Goal: Transaction & Acquisition: Book appointment/travel/reservation

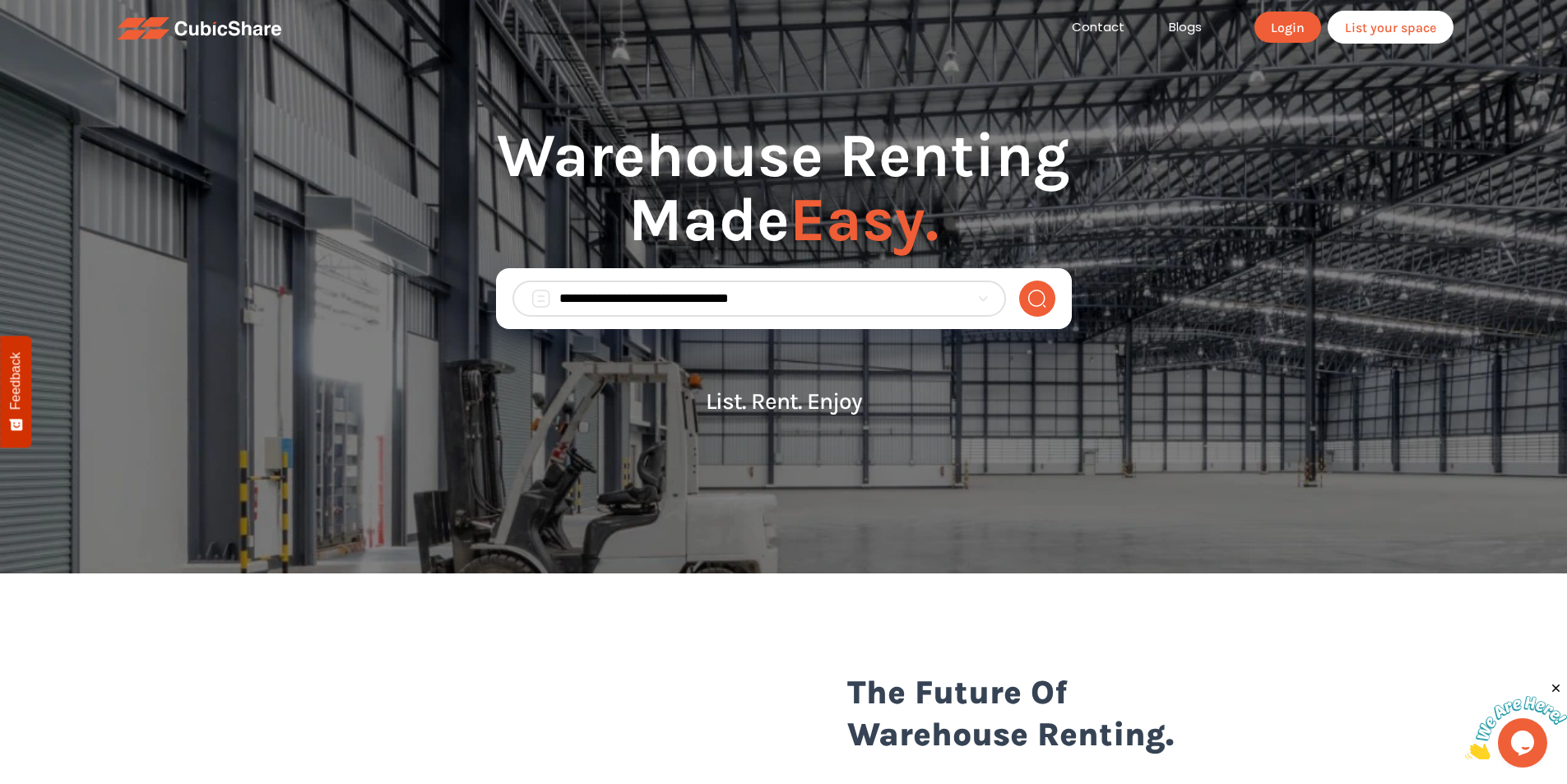
click at [637, 294] on input "search" at bounding box center [765, 299] width 411 height 19
type input "*****"
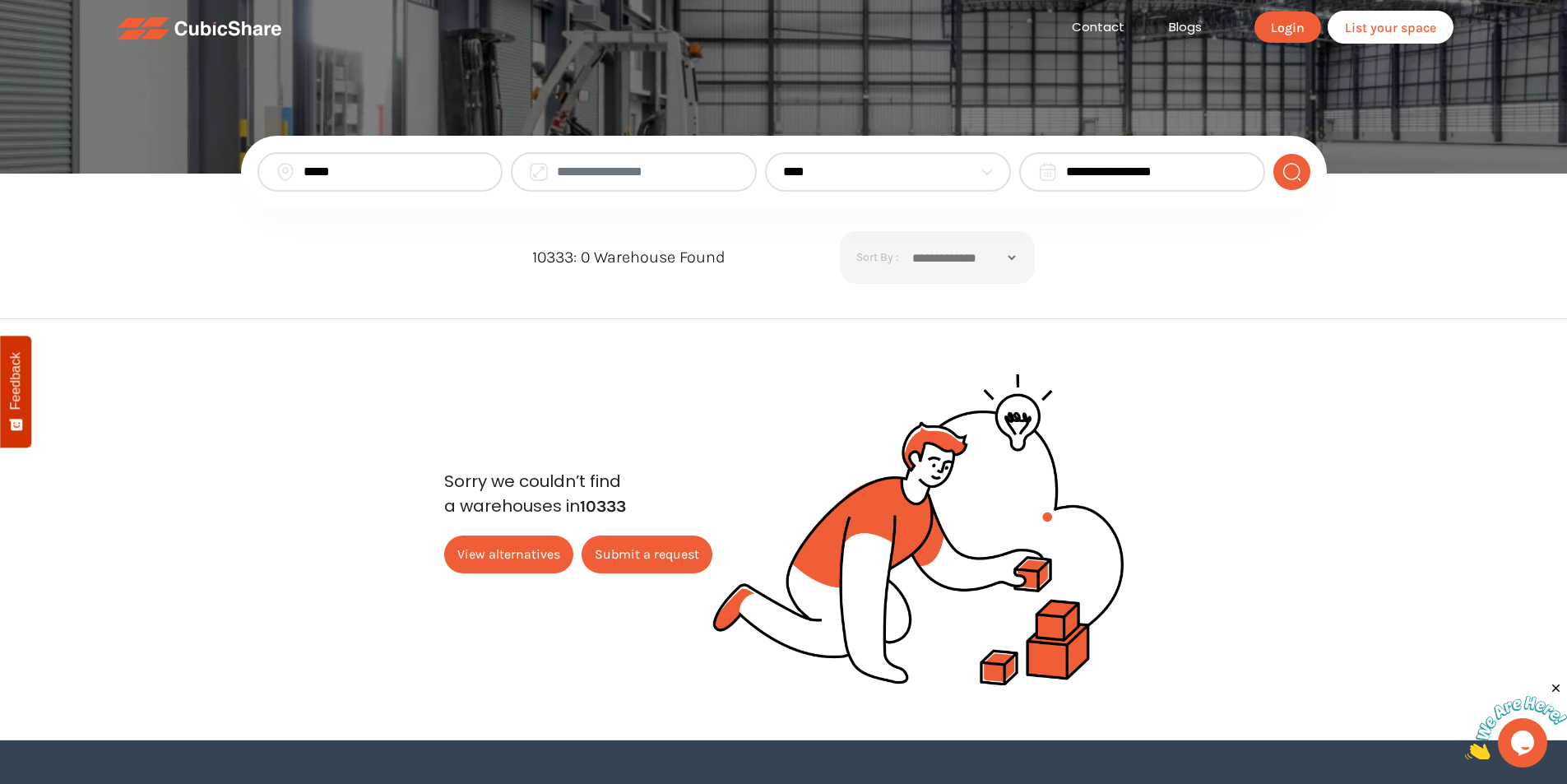
drag, startPoint x: 353, startPoint y: 173, endPoint x: 267, endPoint y: 169, distance: 86.1
click at [267, 169] on div "*****" at bounding box center [380, 171] width 246 height 39
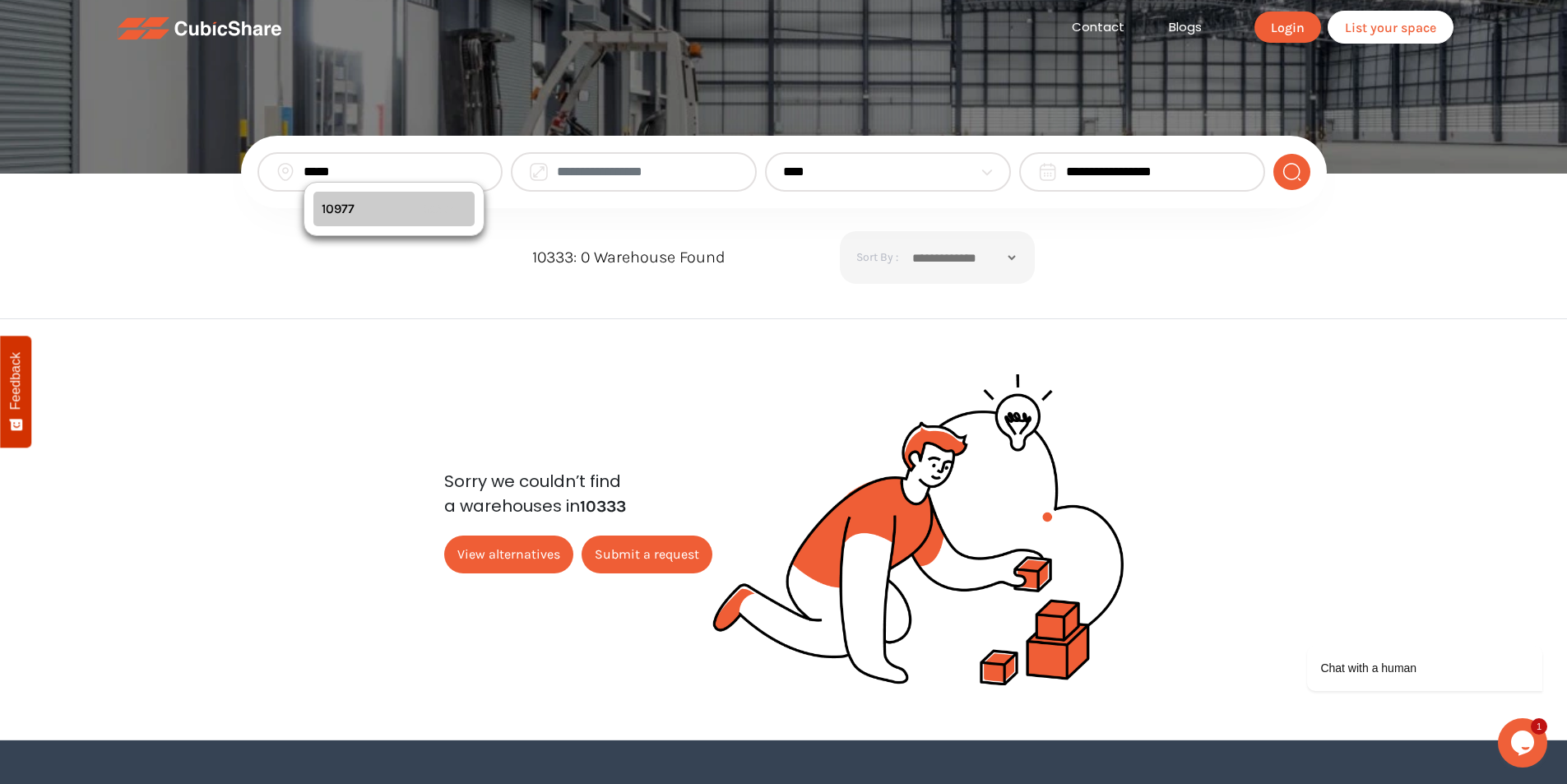
click at [340, 205] on div "10977 Select" at bounding box center [394, 209] width 162 height 35
type input "*****"
click at [1290, 178] on img "submit" at bounding box center [1291, 171] width 20 height 19
drag, startPoint x: 375, startPoint y: 177, endPoint x: 72, endPoint y: 171, distance: 303.1
click at [72, 171] on section "**********" at bounding box center [784, 87] width 1567 height 173
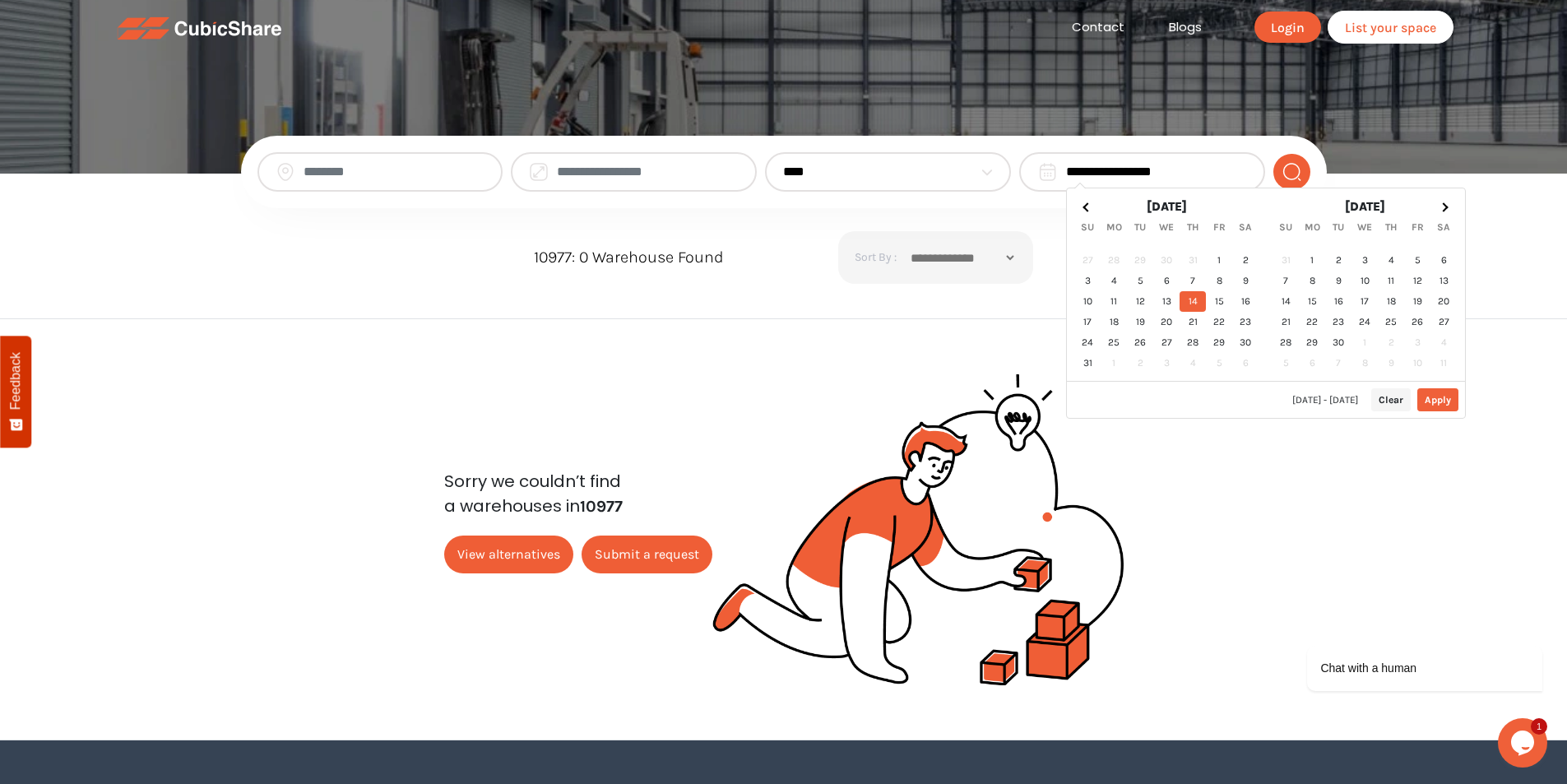
click at [1167, 181] on input "**********" at bounding box center [1156, 171] width 181 height 19
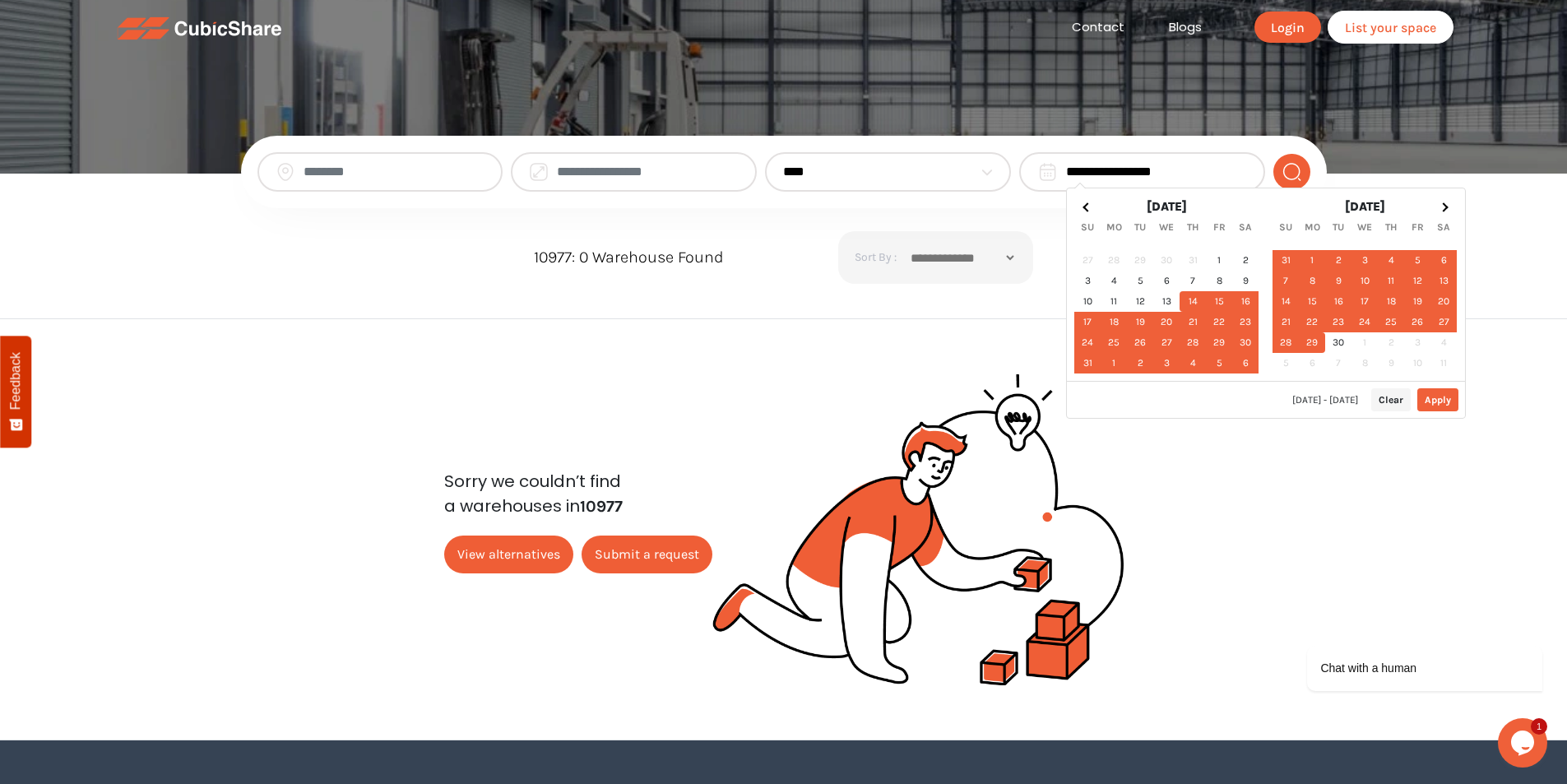
type input "**********"
click at [1291, 169] on img "submit" at bounding box center [1291, 171] width 20 height 19
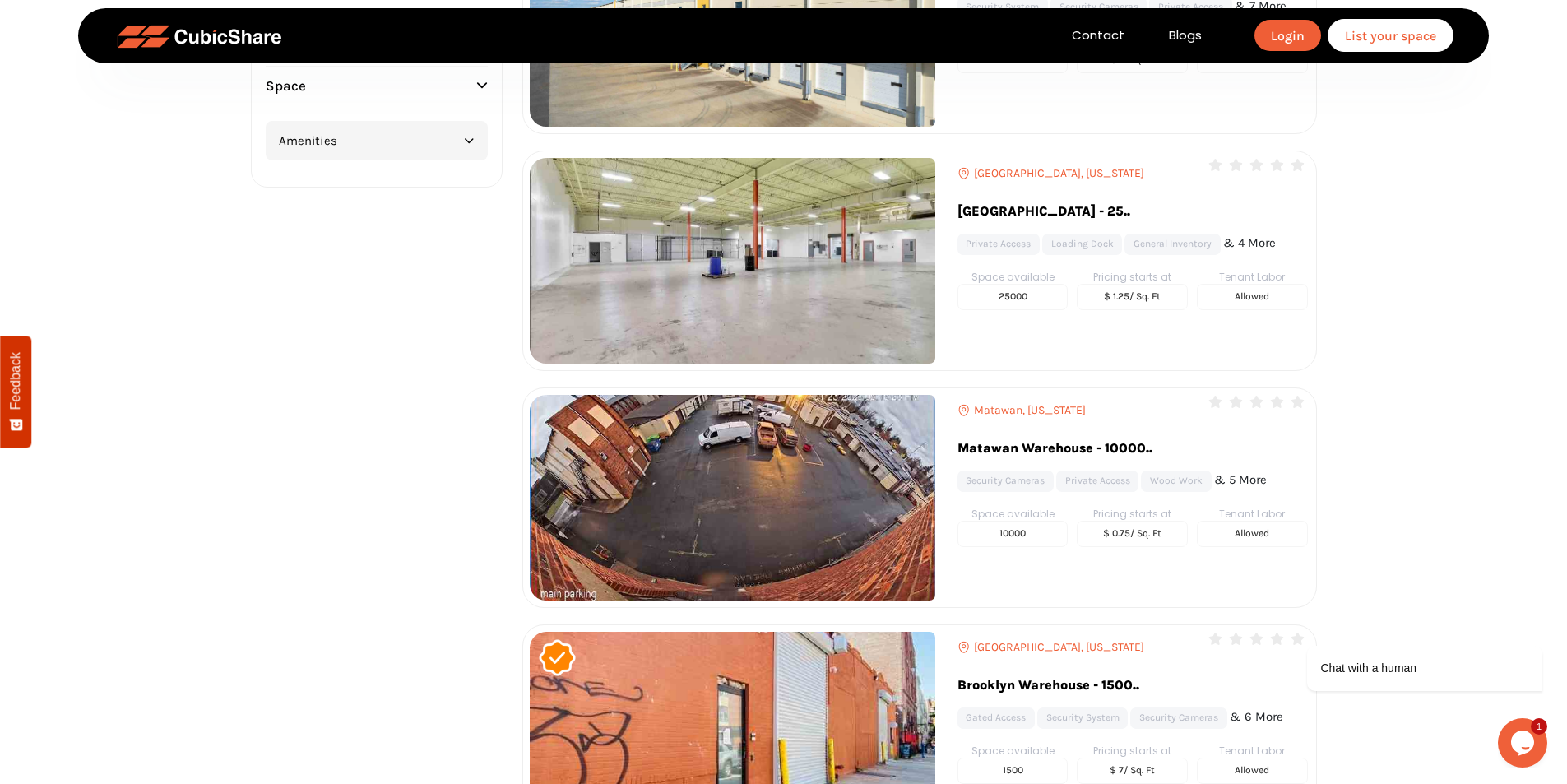
scroll to position [5016, 0]
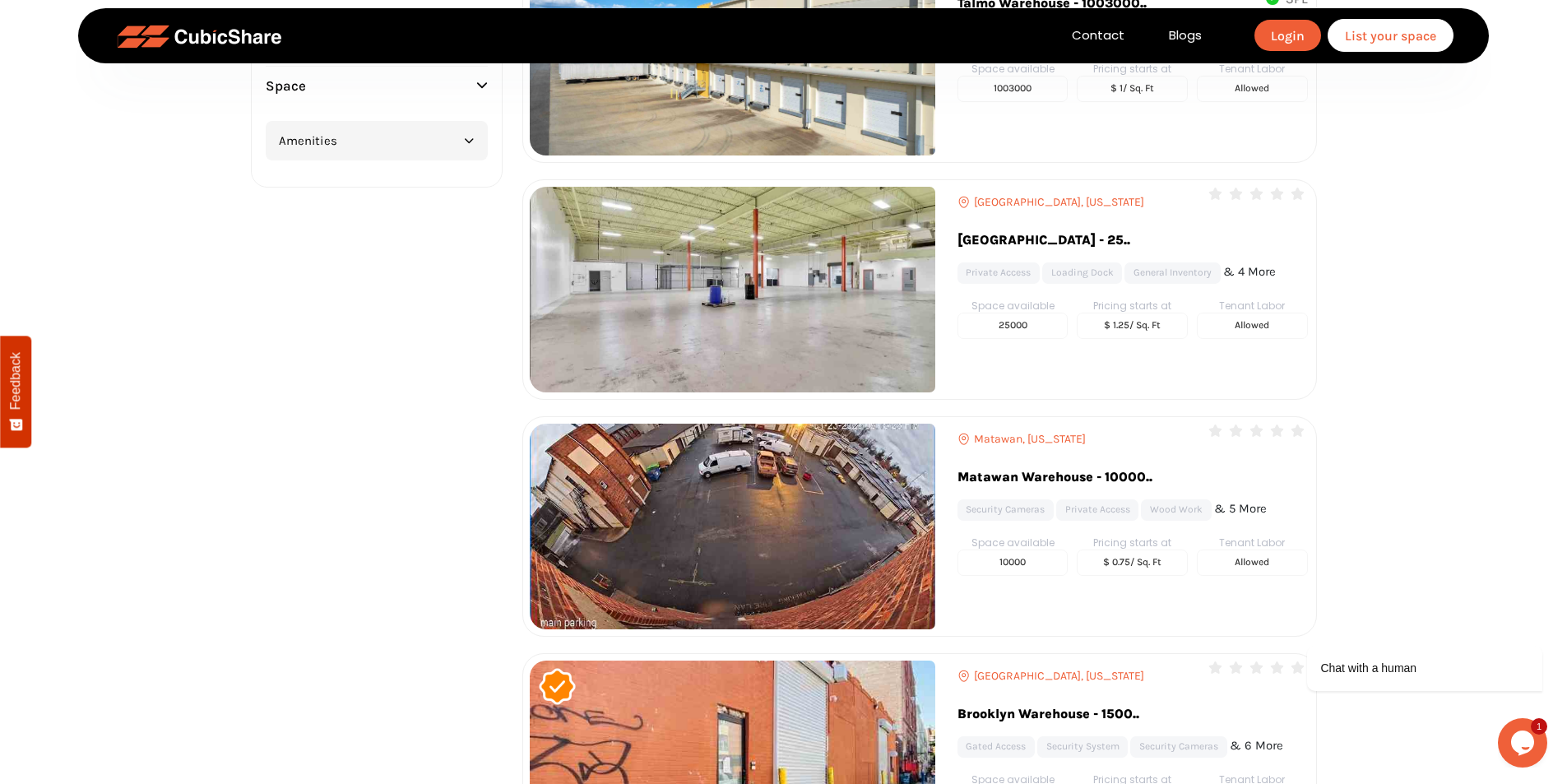
click at [1062, 239] on link "Middletown Warehouse - 25.." at bounding box center [1120, 245] width 324 height 37
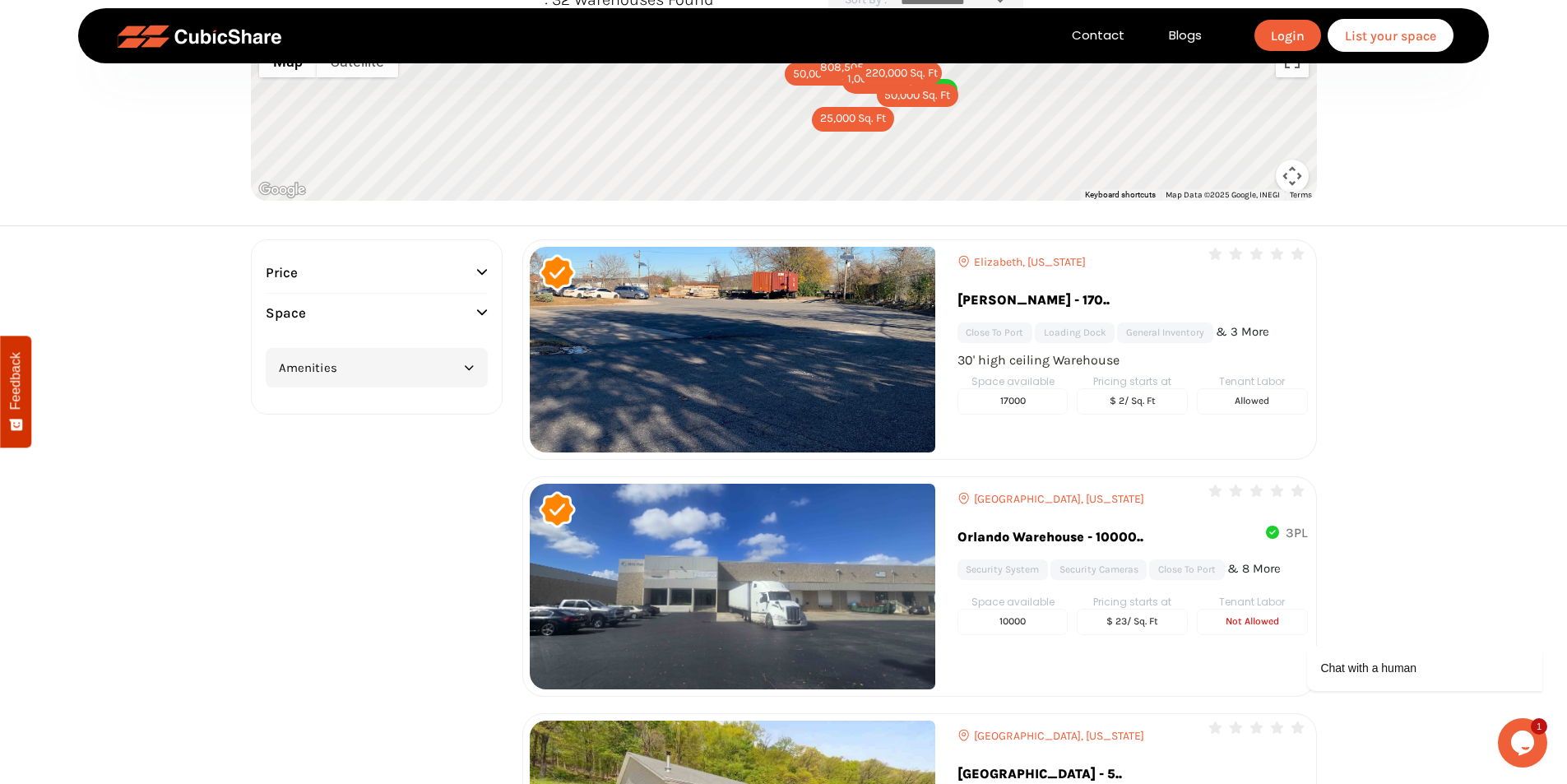
scroll to position [247, 0]
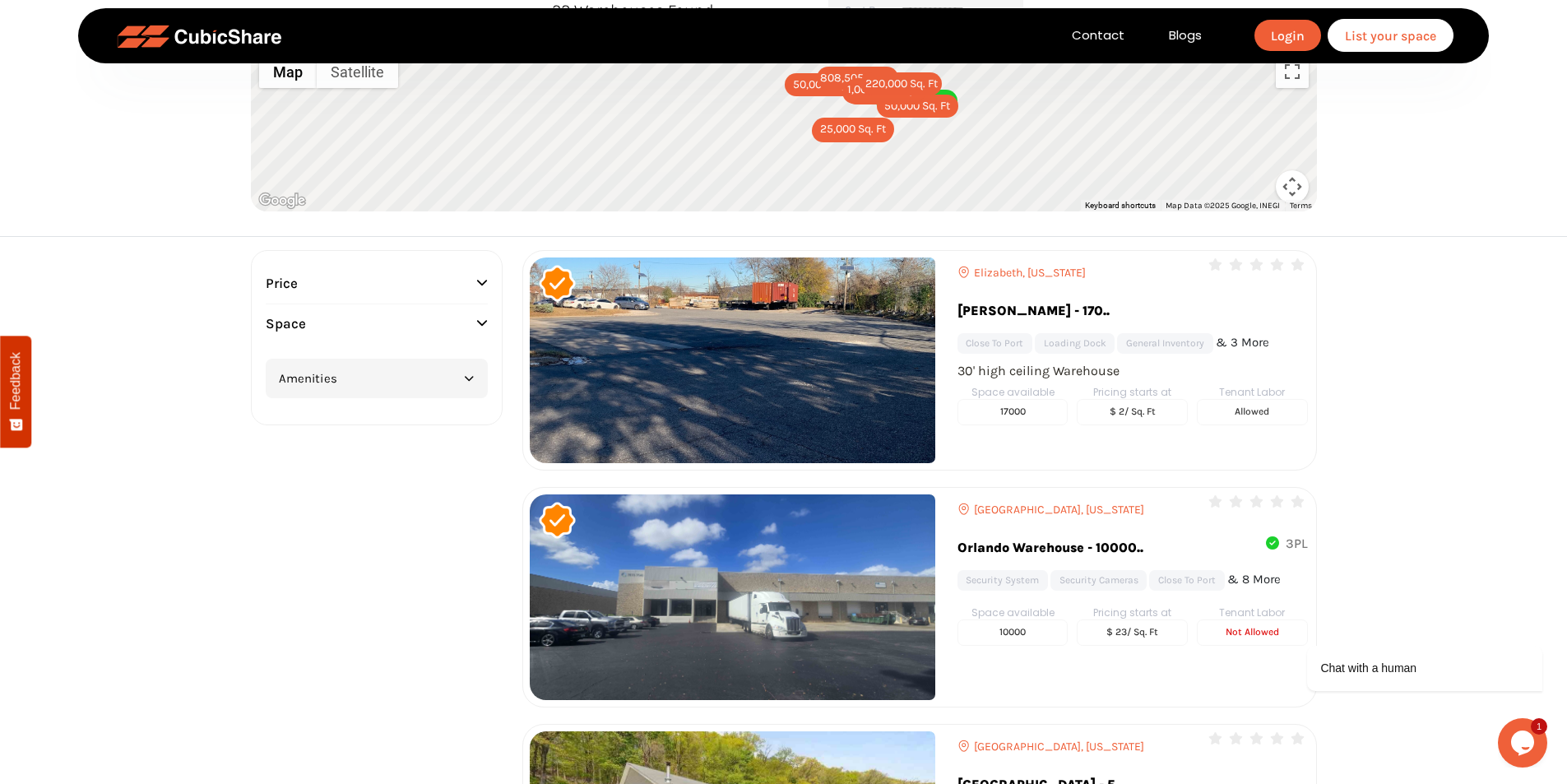
click at [806, 499] on img at bounding box center [732, 596] width 406 height 205
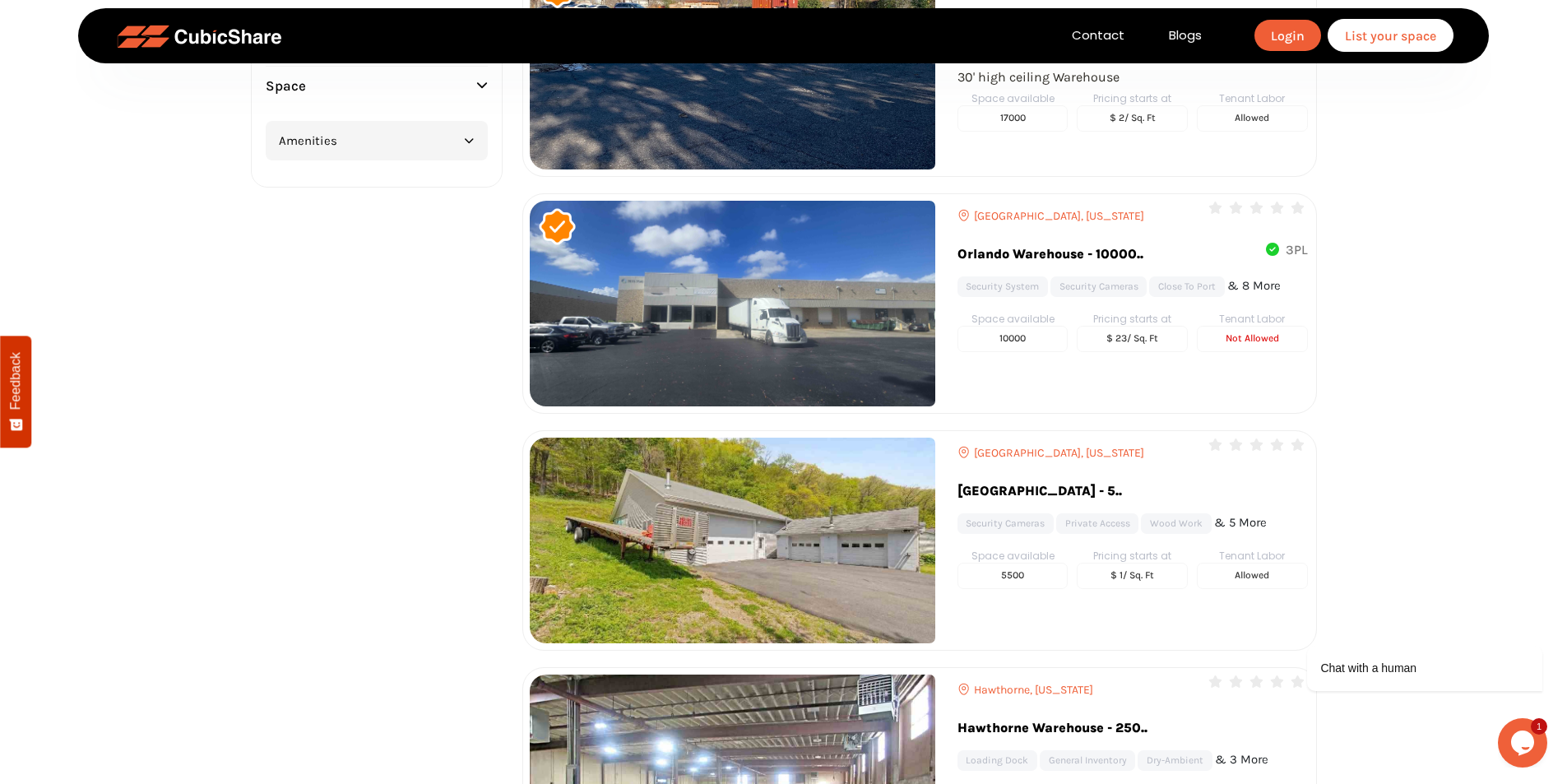
scroll to position [658, 0]
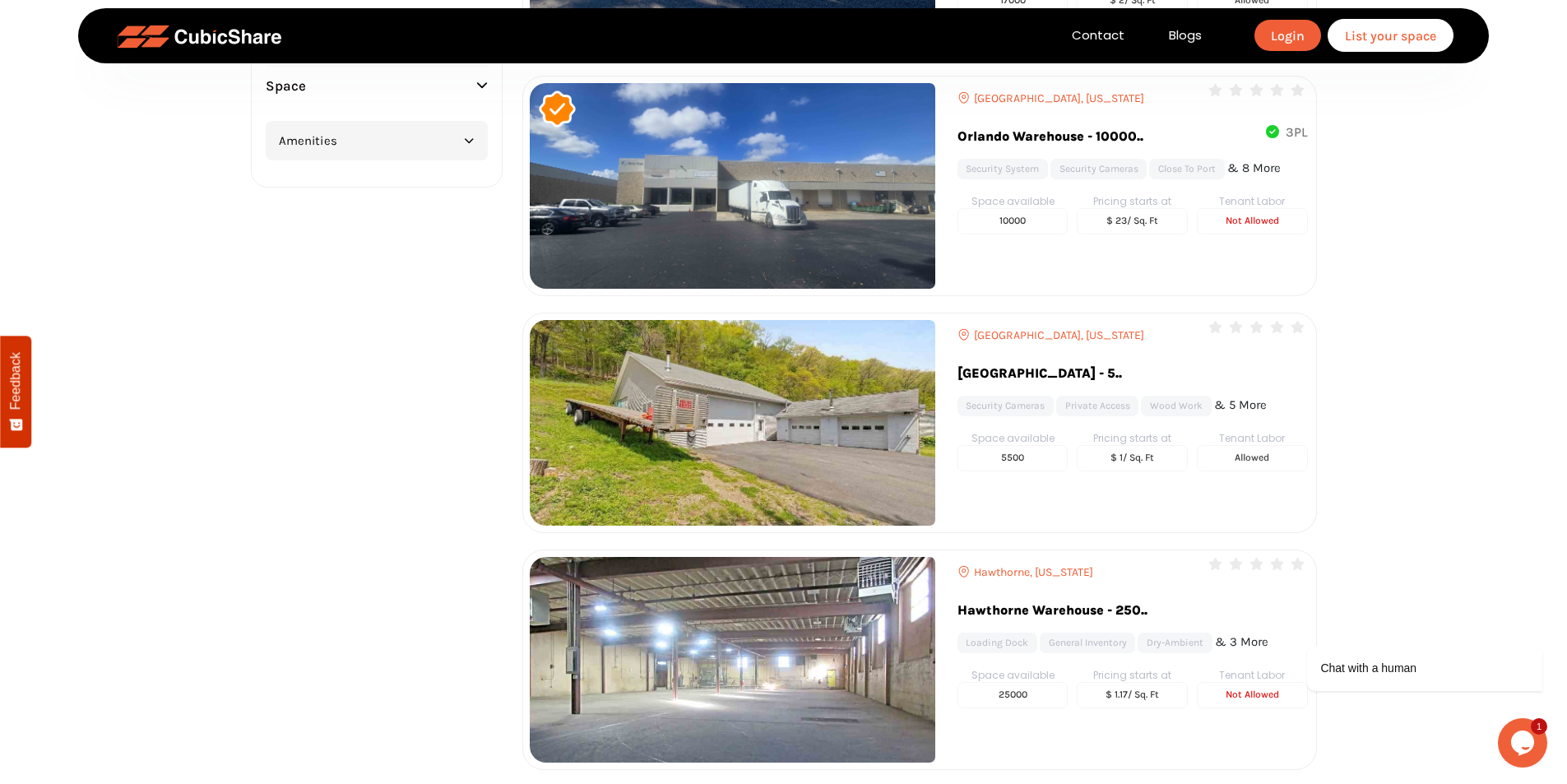
click at [776, 401] on img at bounding box center [732, 422] width 406 height 205
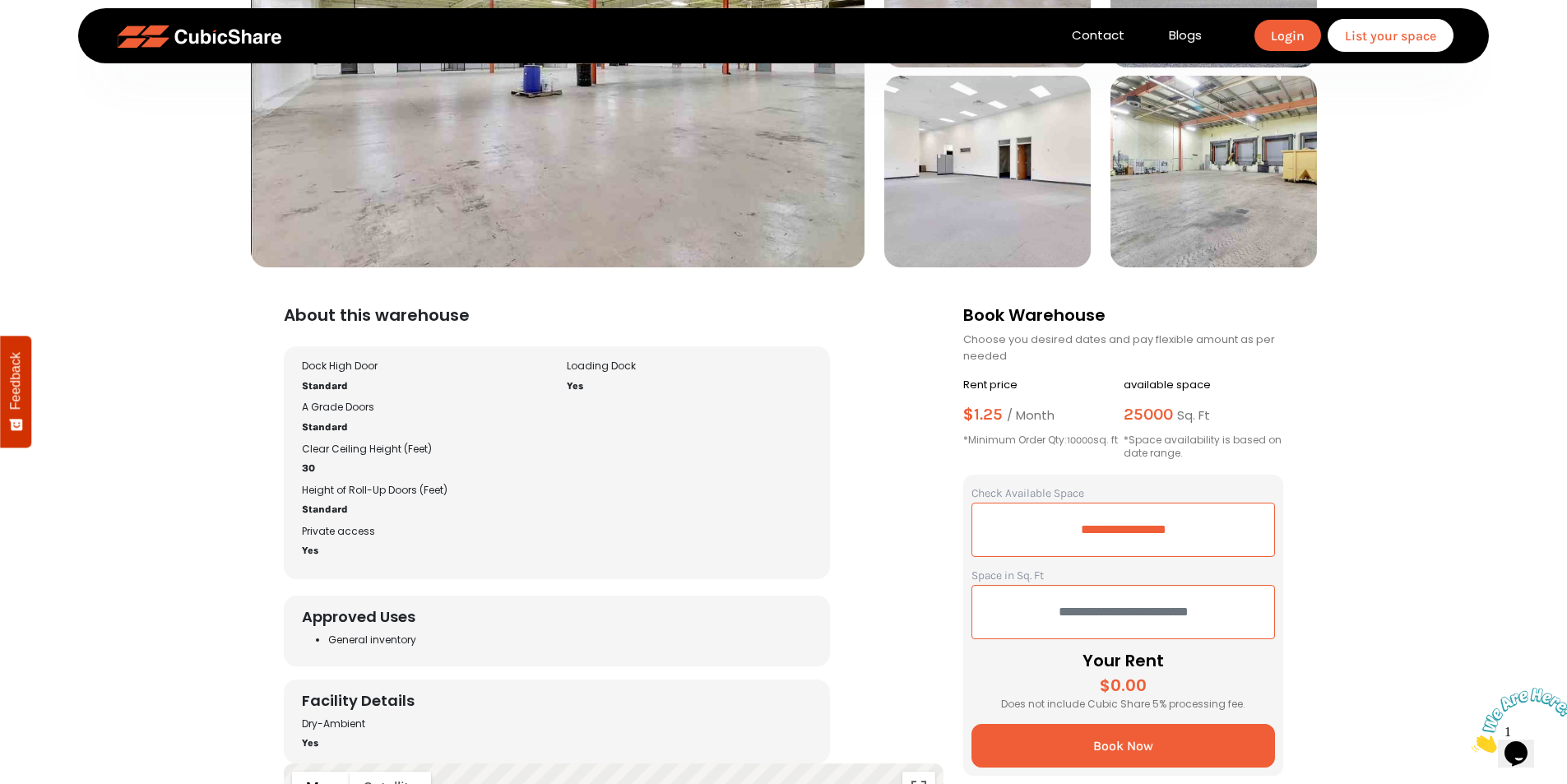
scroll to position [411, 0]
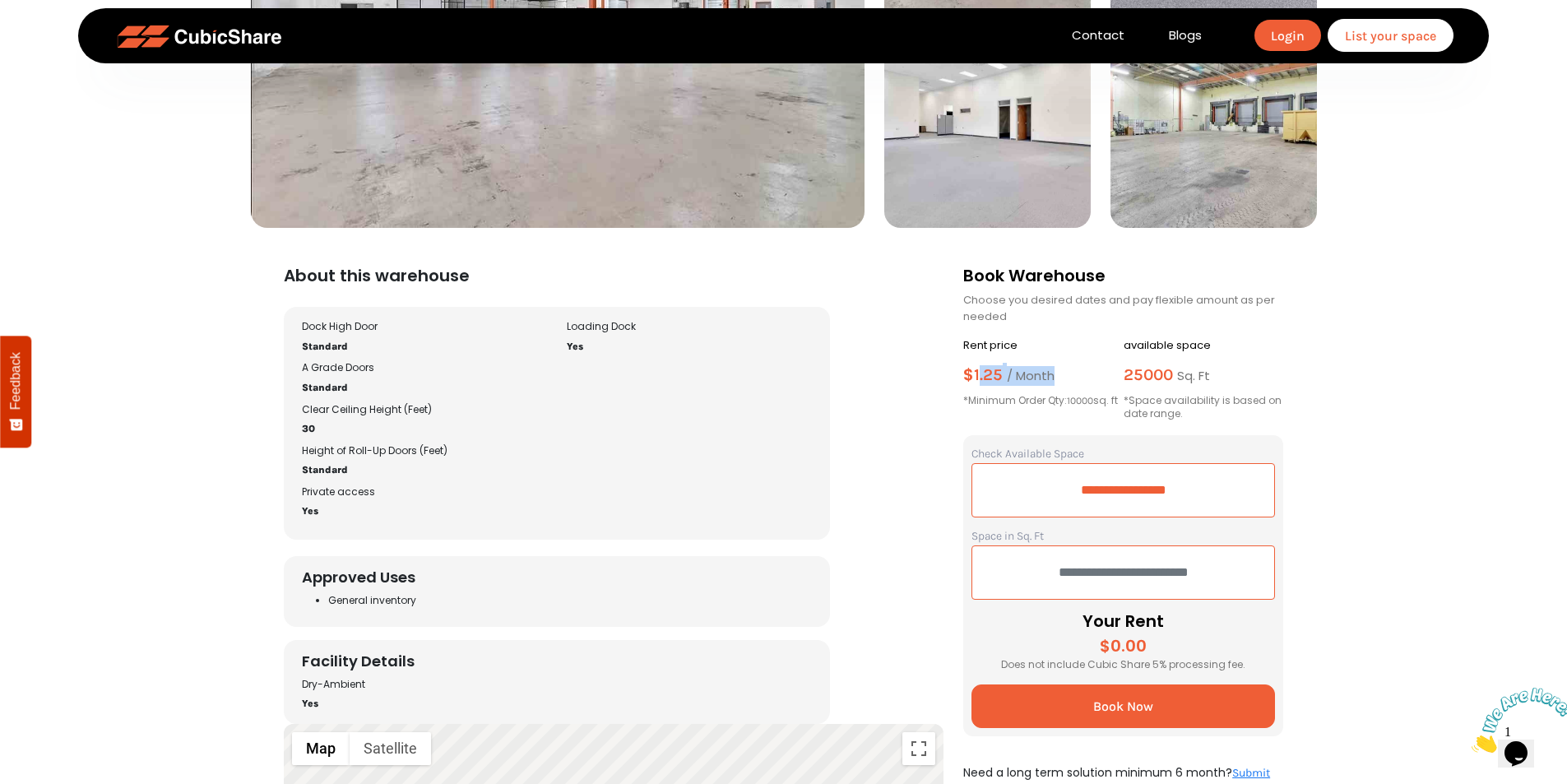
drag, startPoint x: 978, startPoint y: 371, endPoint x: 1073, endPoint y: 376, distance: 95.1
click at [1073, 376] on h3 "$ 1.25 / month" at bounding box center [1044, 379] width 160 height 28
click at [1005, 368] on h3 "$ 1.25 / month" at bounding box center [1044, 379] width 160 height 28
drag, startPoint x: 969, startPoint y: 371, endPoint x: 1061, endPoint y: 379, distance: 92.3
click at [1061, 379] on h3 "$ 1.25 / month" at bounding box center [1044, 379] width 160 height 28
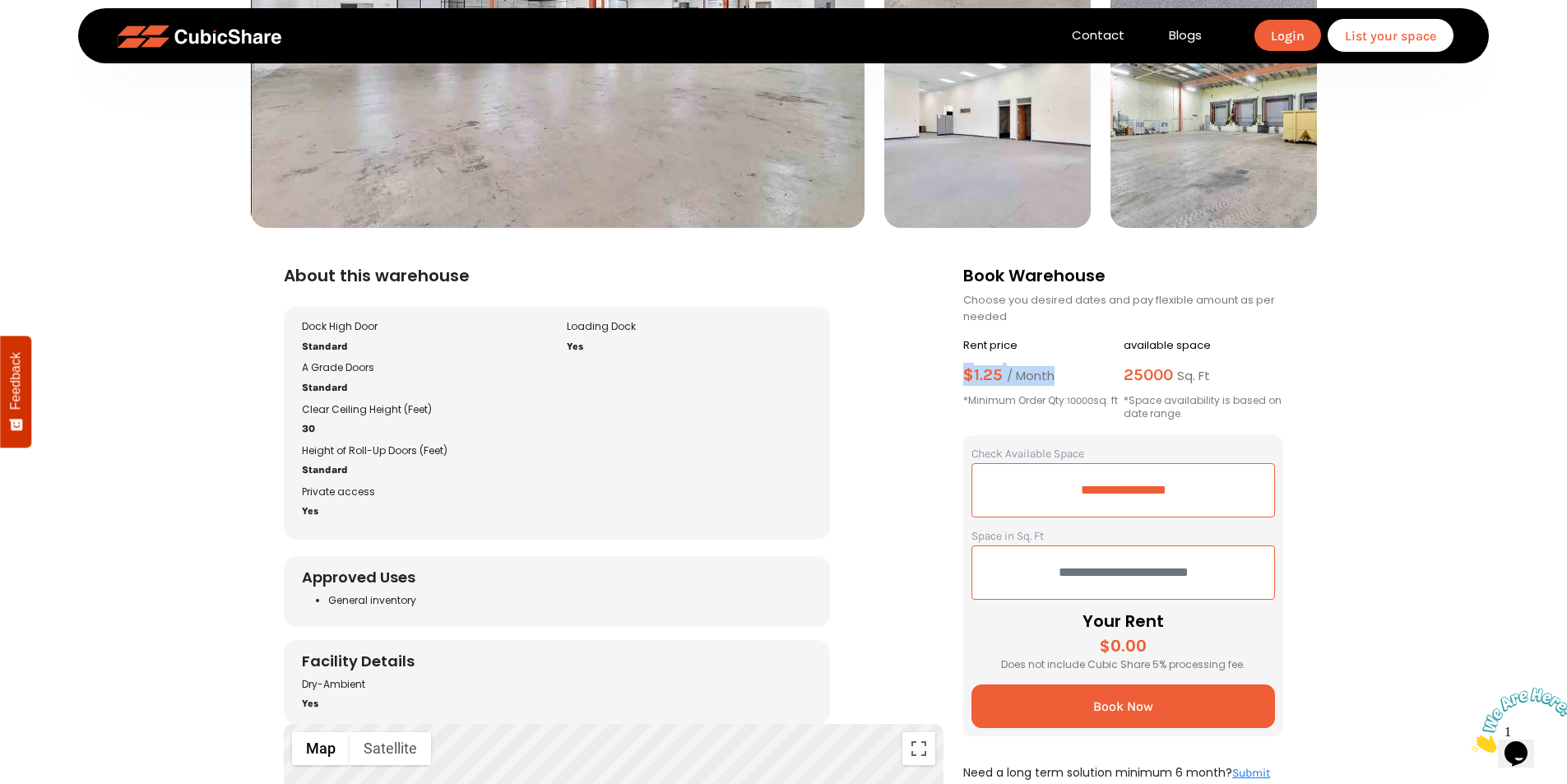
click at [1012, 370] on span "/ month" at bounding box center [1031, 376] width 48 height 17
click at [991, 369] on span "1.25" at bounding box center [989, 375] width 29 height 19
drag, startPoint x: 987, startPoint y: 372, endPoint x: 1031, endPoint y: 368, distance: 44.2
click at [1031, 368] on h3 "$ 1.25 / month" at bounding box center [1044, 379] width 160 height 28
click at [797, 386] on div "Loading Dock Yes" at bounding box center [689, 423] width 265 height 206
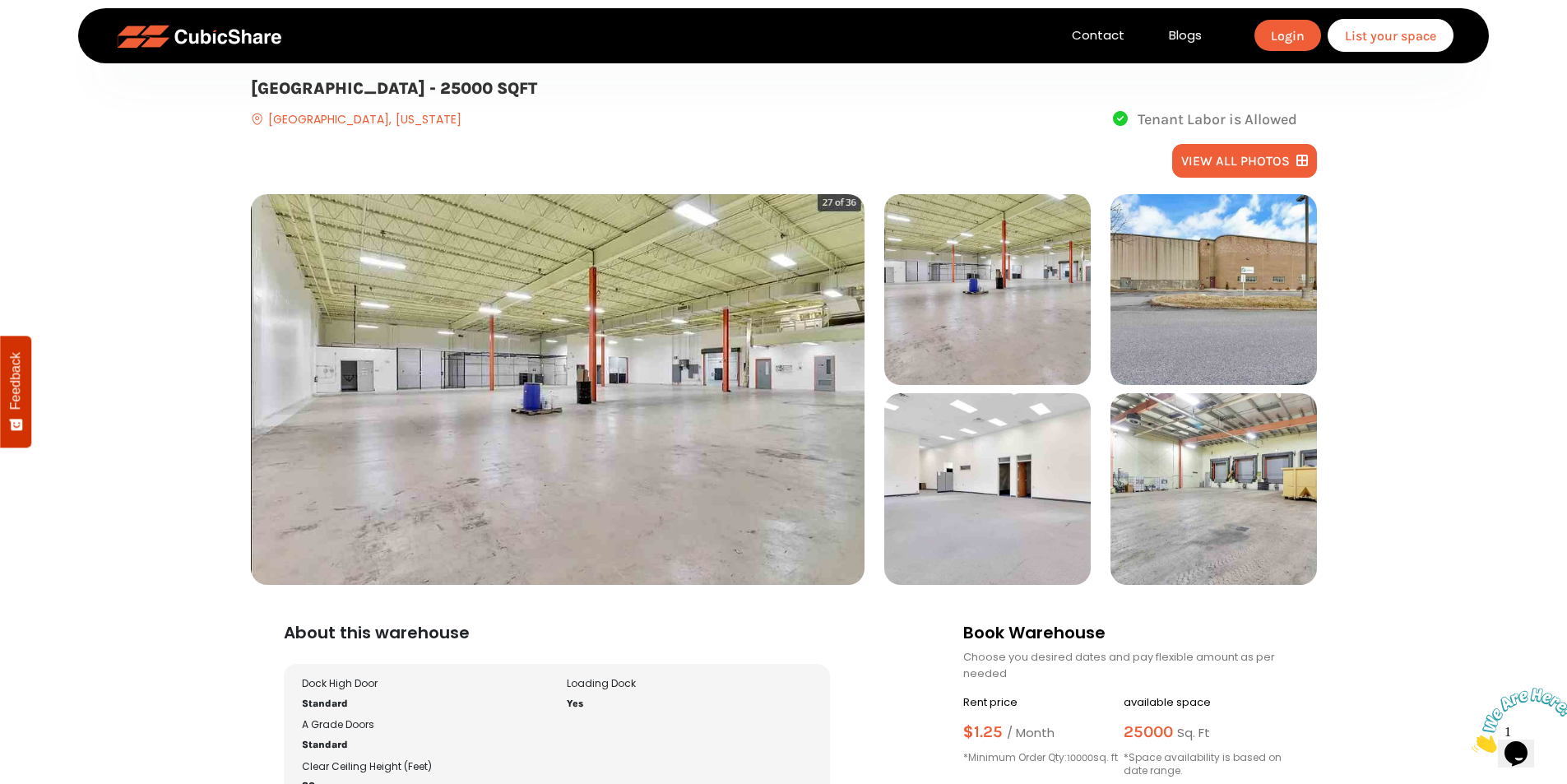
scroll to position [0, 0]
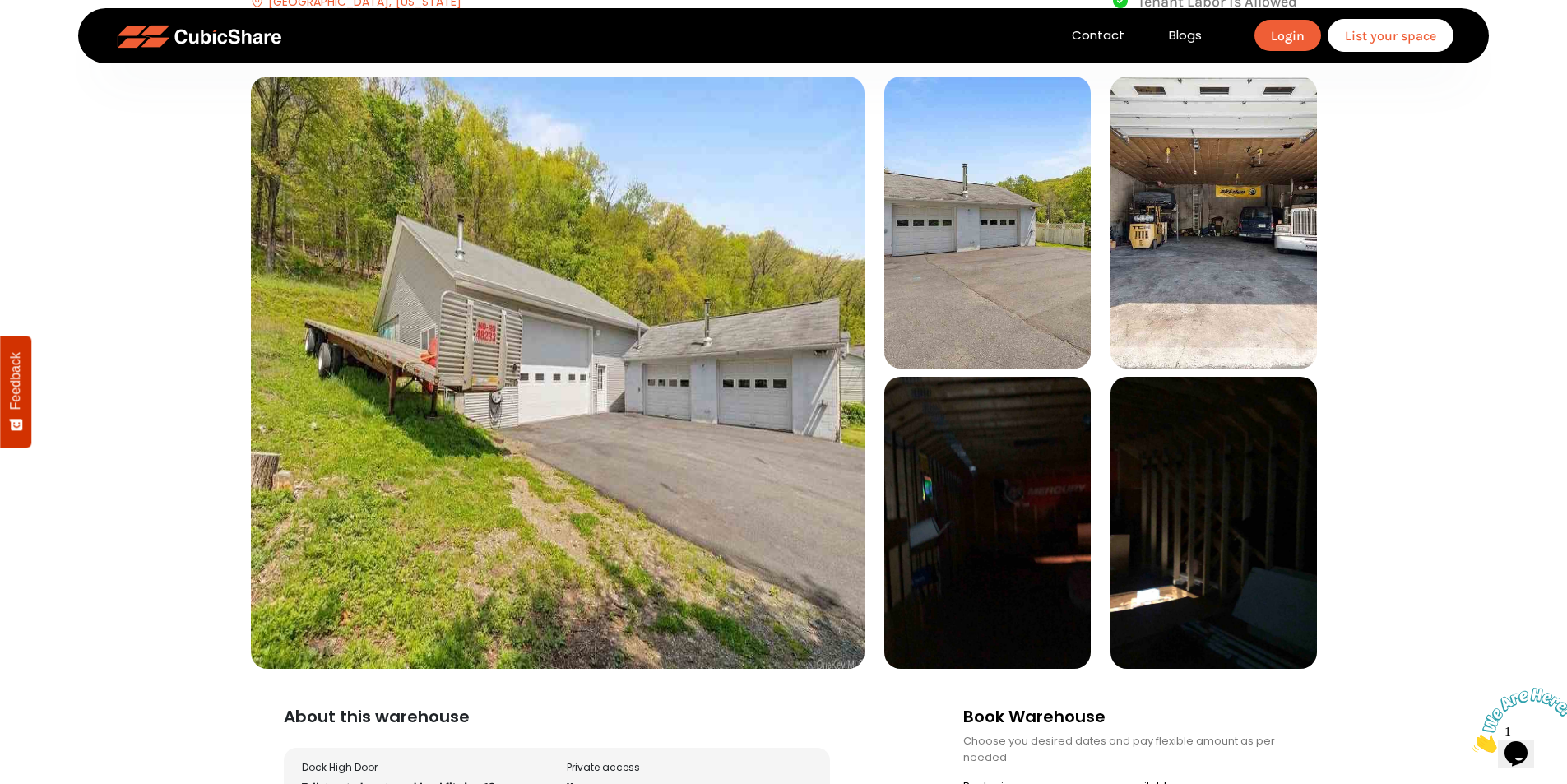
scroll to position [165, 0]
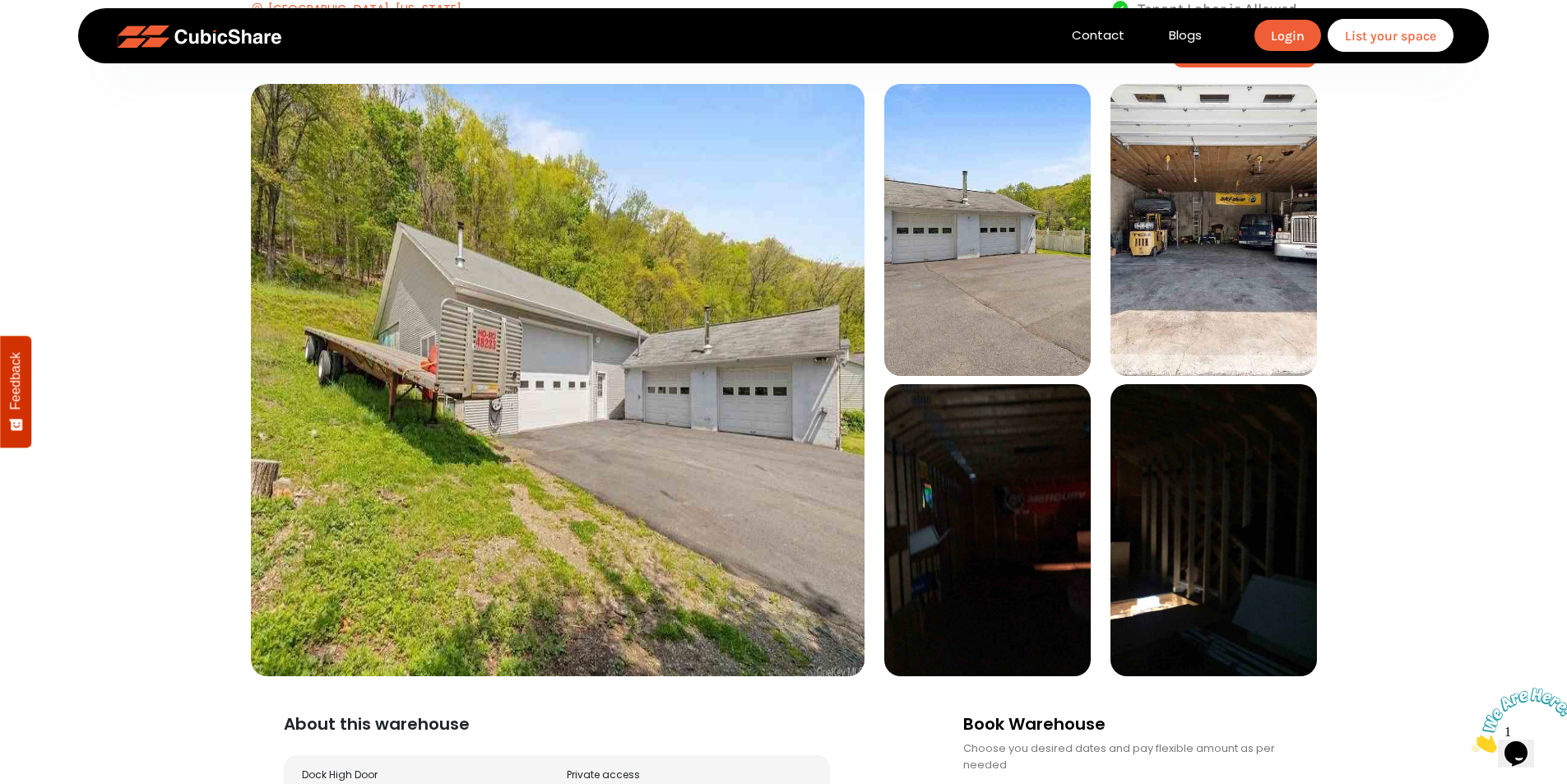
click at [1219, 189] on img at bounding box center [1214, 229] width 206 height 292
click at [1199, 447] on img at bounding box center [1214, 530] width 206 height 292
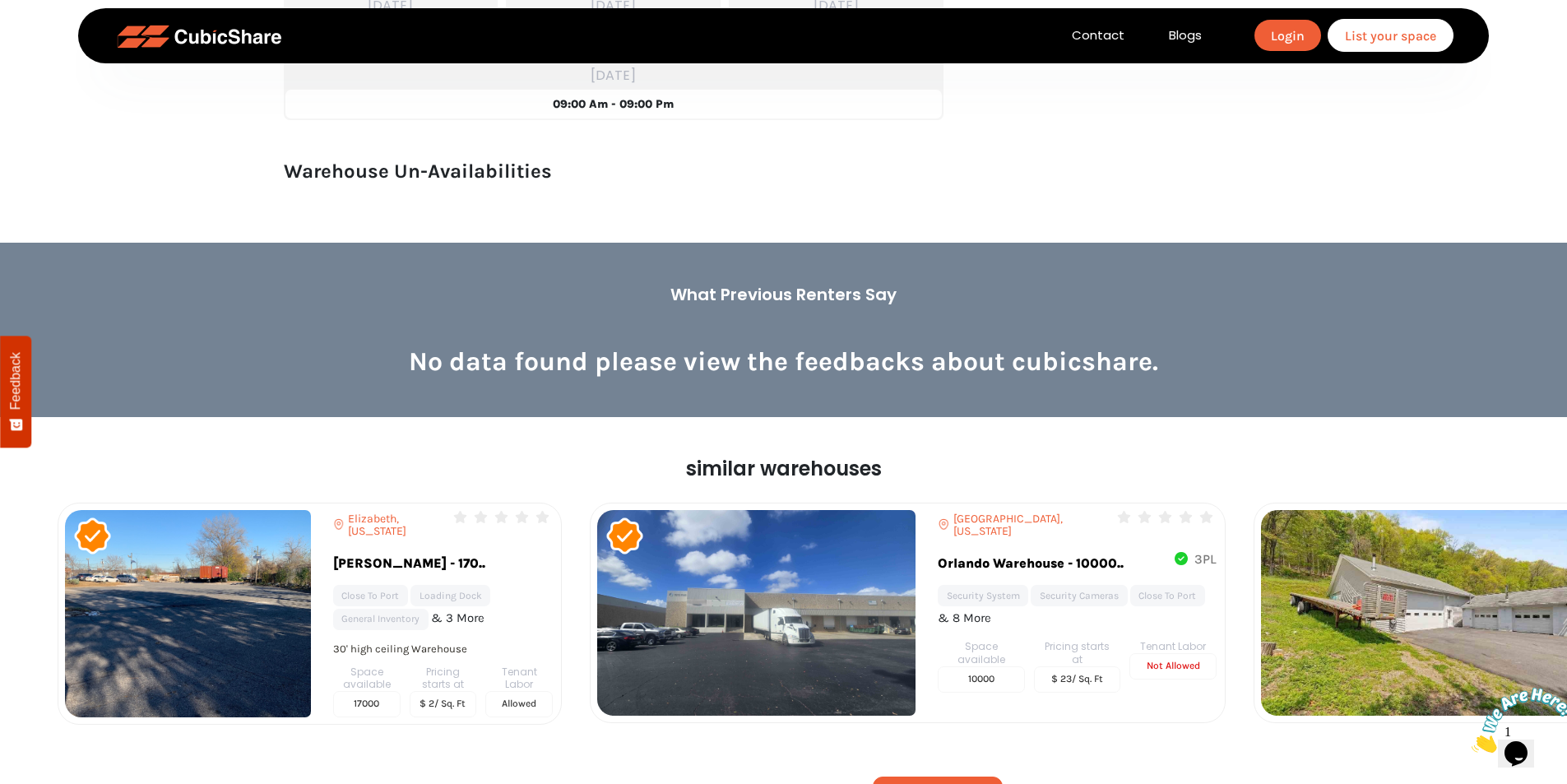
scroll to position [1739, 0]
